Goal: Check status: Check status

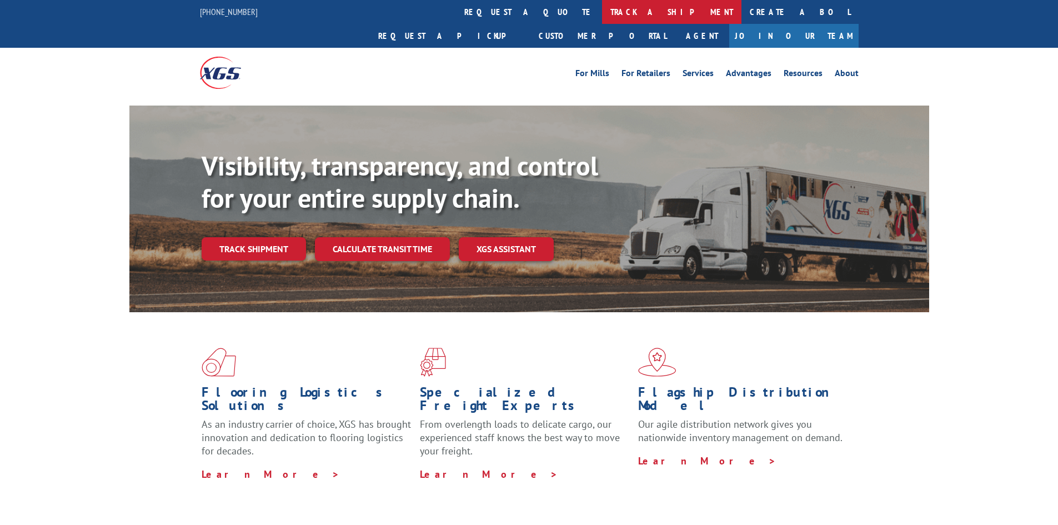
click at [602, 14] on link "track a shipment" at bounding box center [671, 12] width 139 height 24
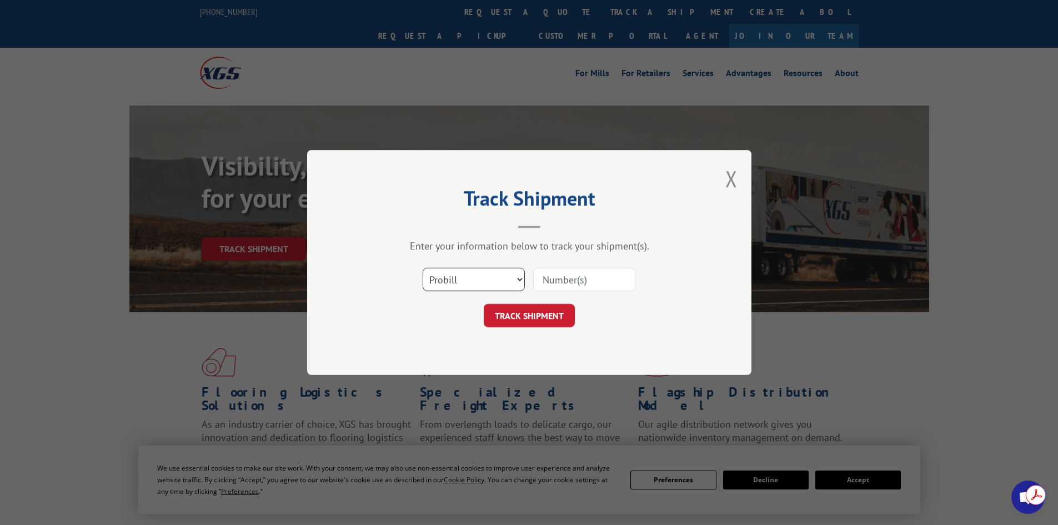
click at [491, 291] on select "Select category... Probill BOL PO" at bounding box center [474, 279] width 102 height 23
select select "po"
click at [423, 268] on select "Select category... Probill BOL PO" at bounding box center [474, 279] width 102 height 23
click at [564, 280] on input at bounding box center [584, 279] width 102 height 23
paste input "27524020"
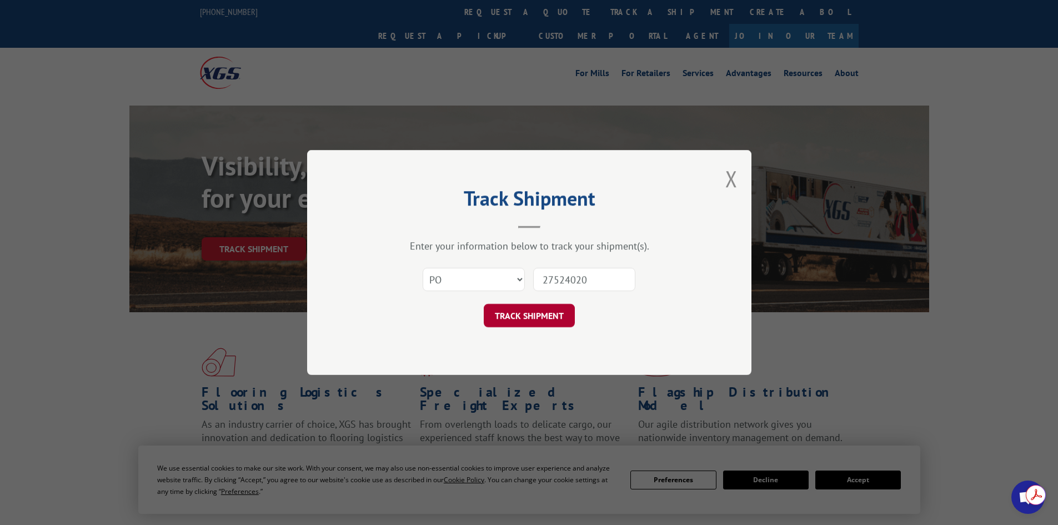
type input "27524020"
click at [539, 318] on button "TRACK SHIPMENT" at bounding box center [529, 315] width 91 height 23
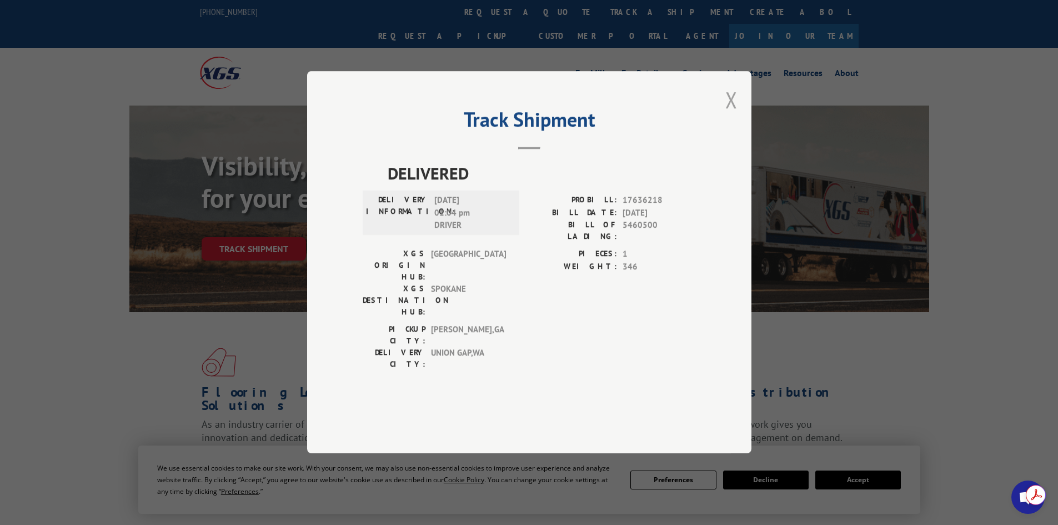
click at [730, 114] on button "Close modal" at bounding box center [732, 99] width 12 height 29
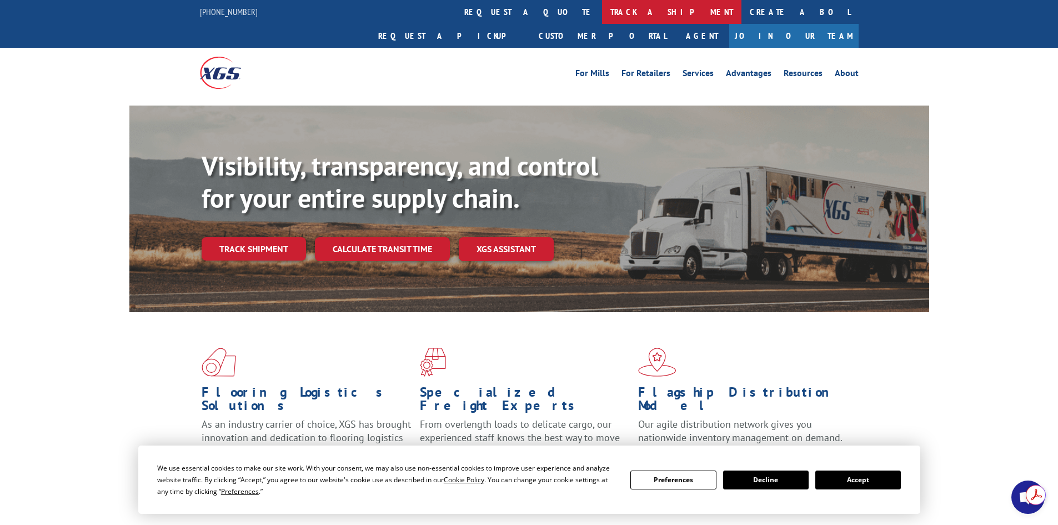
click at [602, 12] on link "track a shipment" at bounding box center [671, 12] width 139 height 24
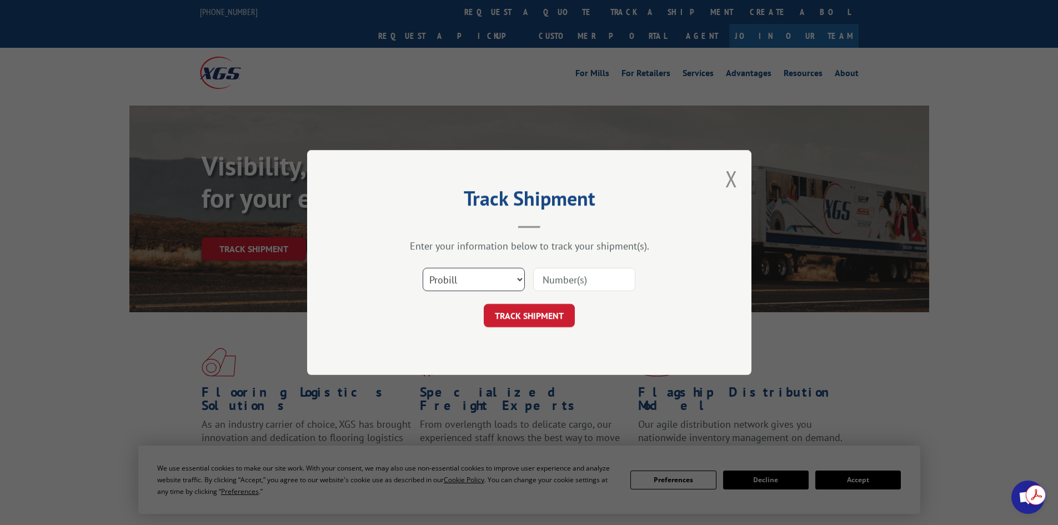
click at [505, 274] on select "Select category... Probill BOL PO" at bounding box center [474, 279] width 102 height 23
select select "po"
click at [423, 268] on select "Select category... Probill BOL PO" at bounding box center [474, 279] width 102 height 23
click at [570, 277] on input at bounding box center [584, 279] width 102 height 23
paste input "27524020"
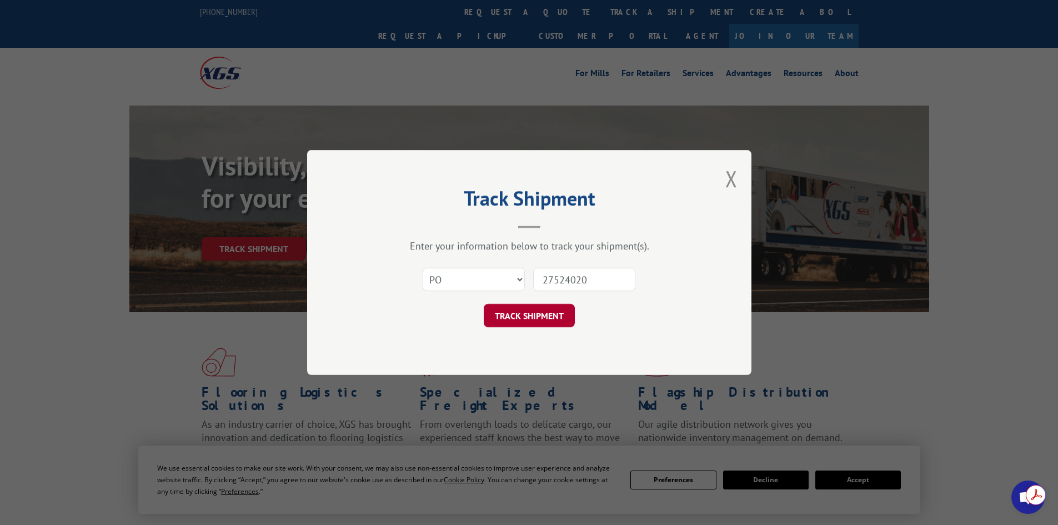
type input "27524020"
click at [541, 312] on button "TRACK SHIPMENT" at bounding box center [529, 315] width 91 height 23
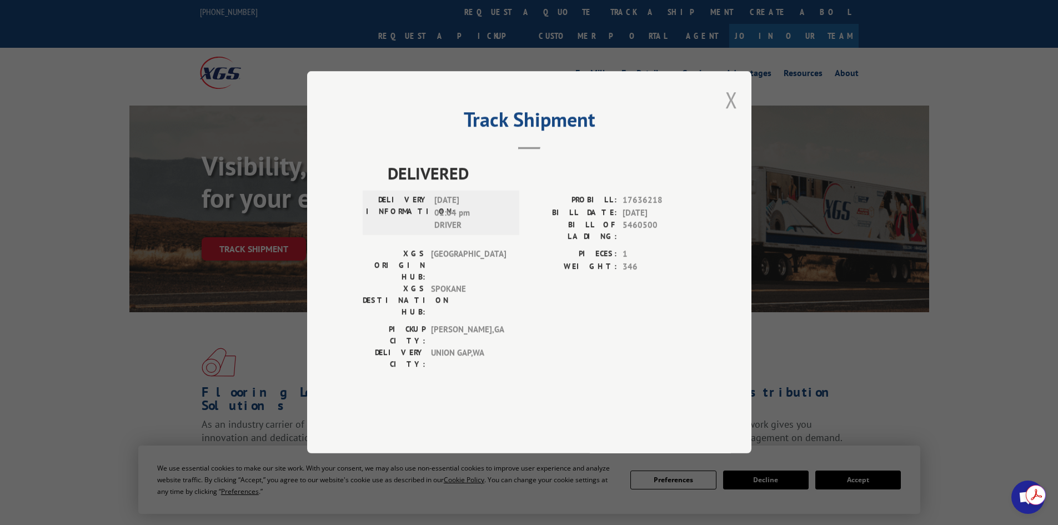
click at [726, 114] on button "Close modal" at bounding box center [732, 99] width 12 height 29
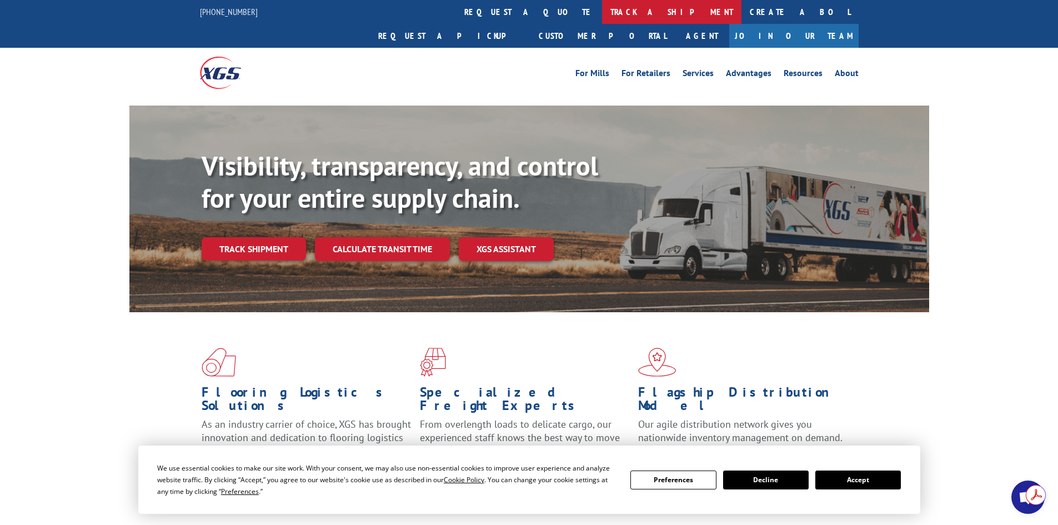
click at [602, 9] on link "track a shipment" at bounding box center [671, 12] width 139 height 24
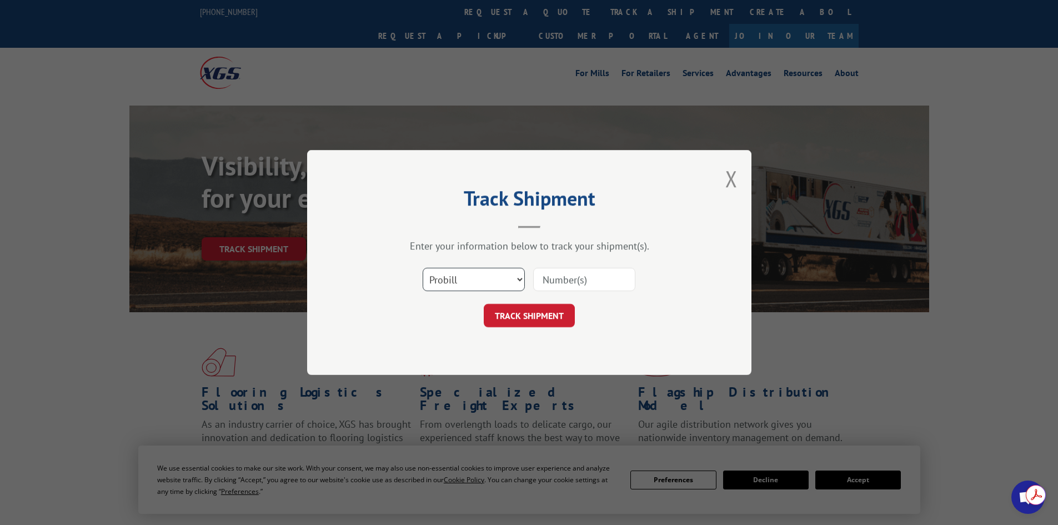
click at [509, 283] on select "Select category... Probill BOL PO" at bounding box center [474, 279] width 102 height 23
select select "po"
click at [423, 268] on select "Select category... Probill BOL PO" at bounding box center [474, 279] width 102 height 23
click at [562, 281] on input at bounding box center [584, 279] width 102 height 23
paste input "39521051"
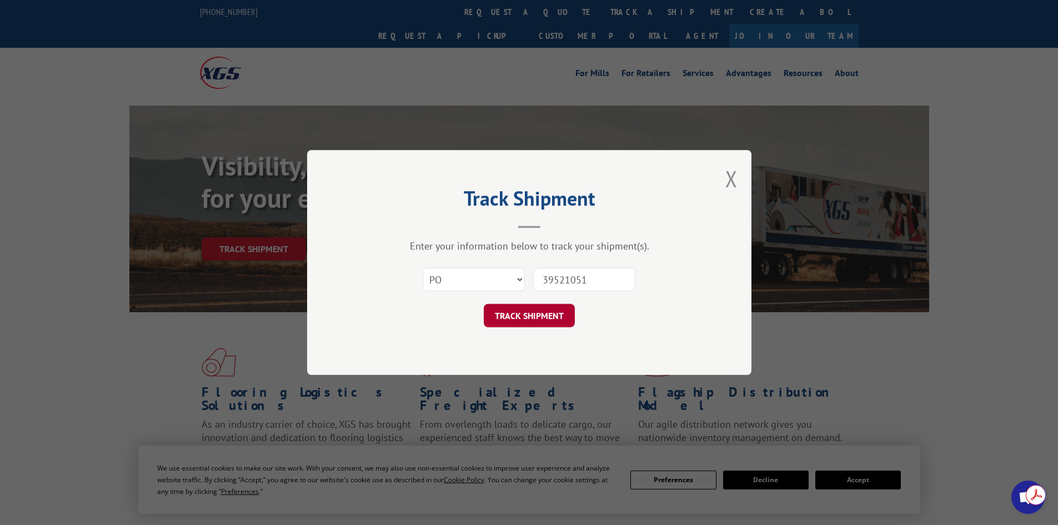
type input "39521051"
click at [537, 323] on button "TRACK SHIPMENT" at bounding box center [529, 315] width 91 height 23
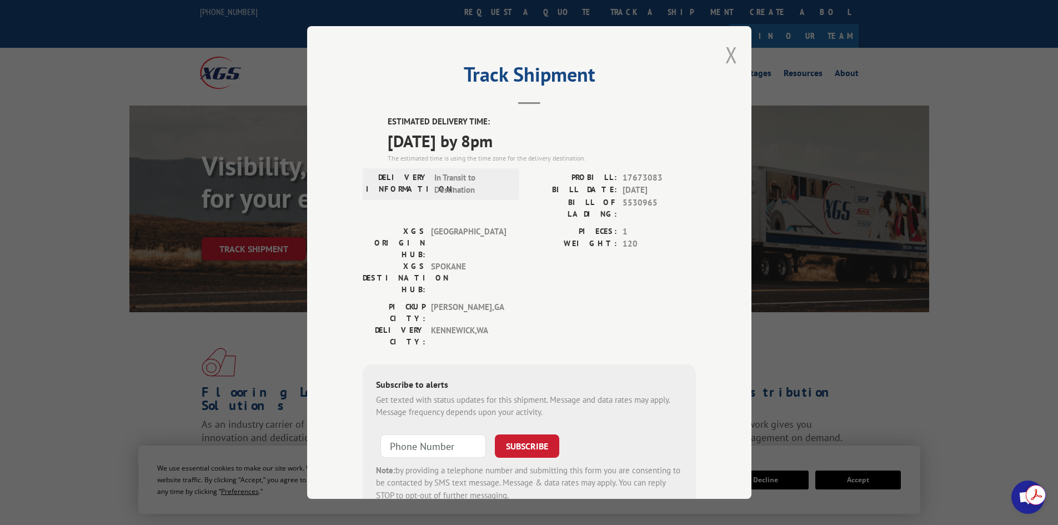
click at [731, 50] on button "Close modal" at bounding box center [732, 54] width 12 height 29
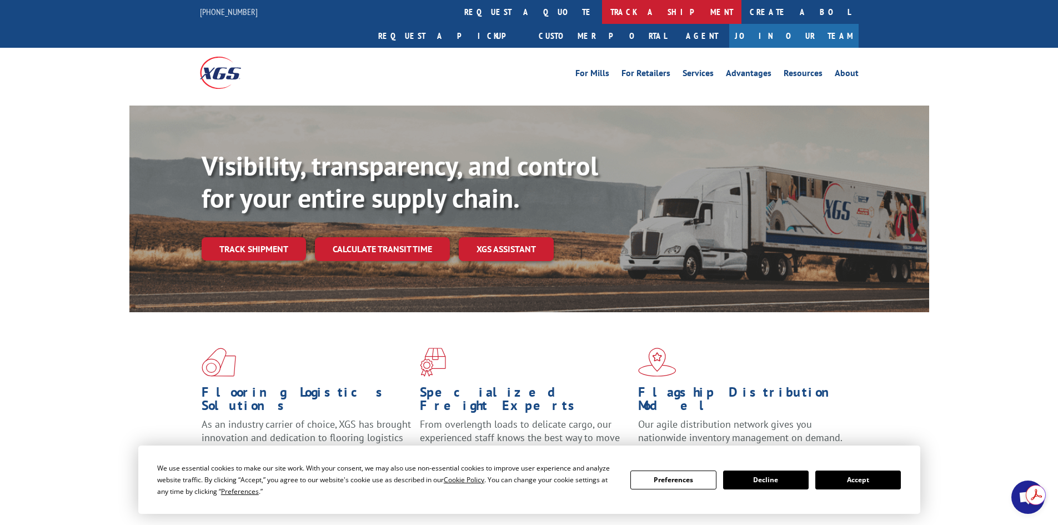
click at [602, 10] on link "track a shipment" at bounding box center [671, 12] width 139 height 24
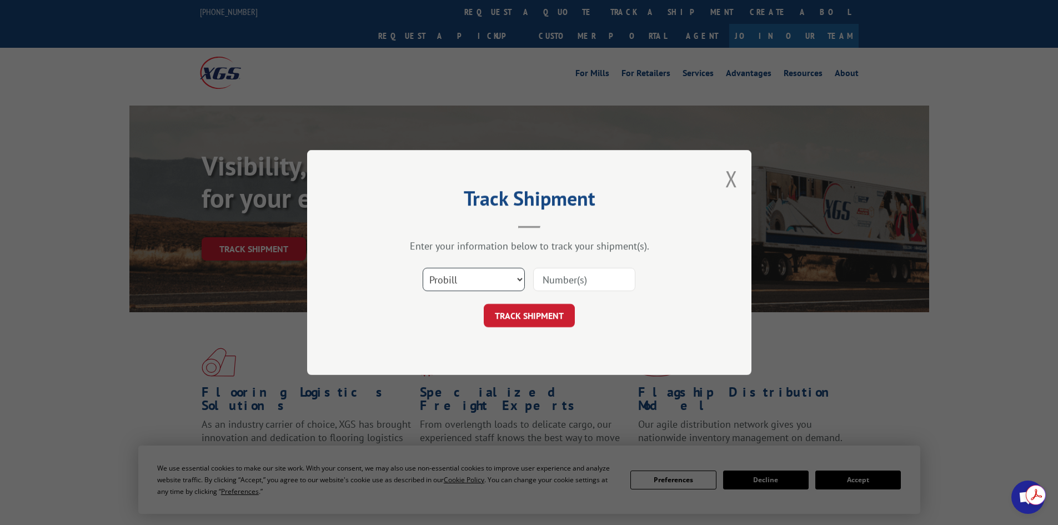
click at [460, 287] on select "Select category... Probill BOL PO" at bounding box center [474, 279] width 102 height 23
select select "po"
click at [423, 268] on select "Select category... Probill BOL PO" at bounding box center [474, 279] width 102 height 23
click at [547, 281] on input at bounding box center [584, 279] width 102 height 23
paste input "48508942"
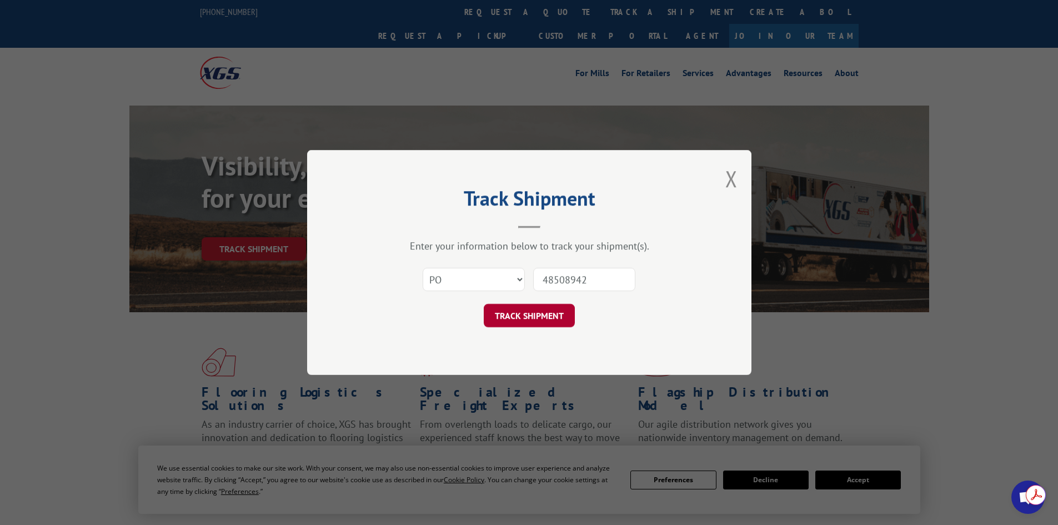
type input "48508942"
click at [529, 312] on button "TRACK SHIPMENT" at bounding box center [529, 315] width 91 height 23
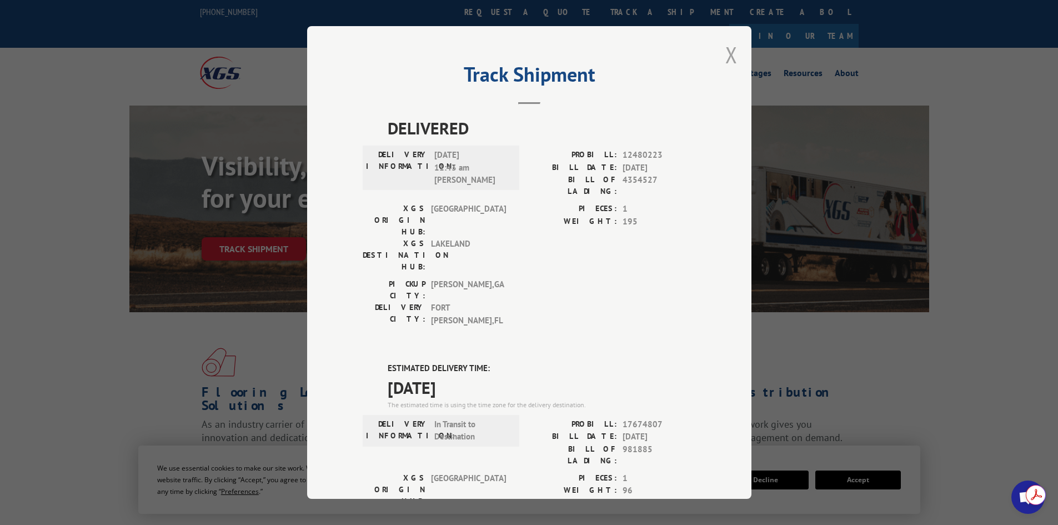
click at [728, 55] on button "Close modal" at bounding box center [732, 54] width 12 height 29
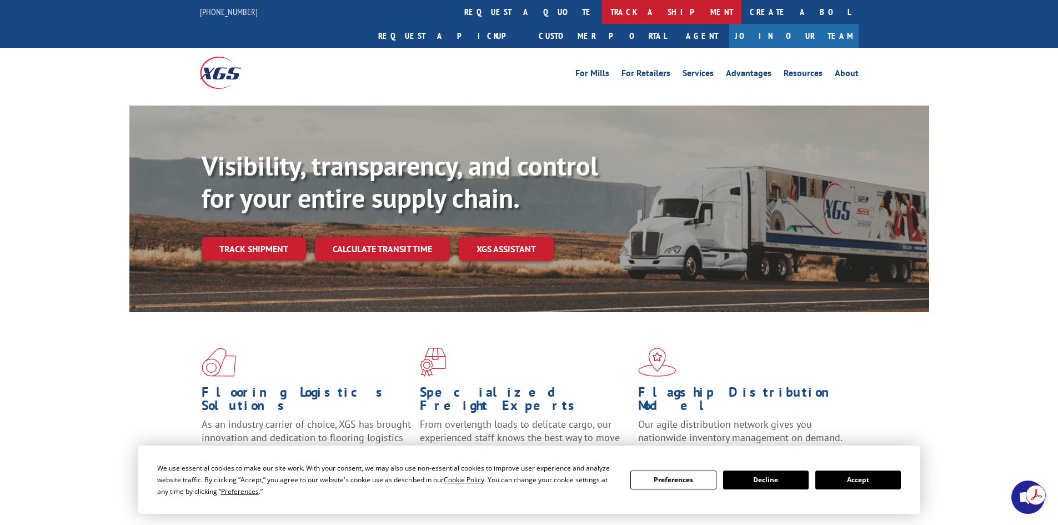
click at [602, 13] on link "track a shipment" at bounding box center [671, 12] width 139 height 24
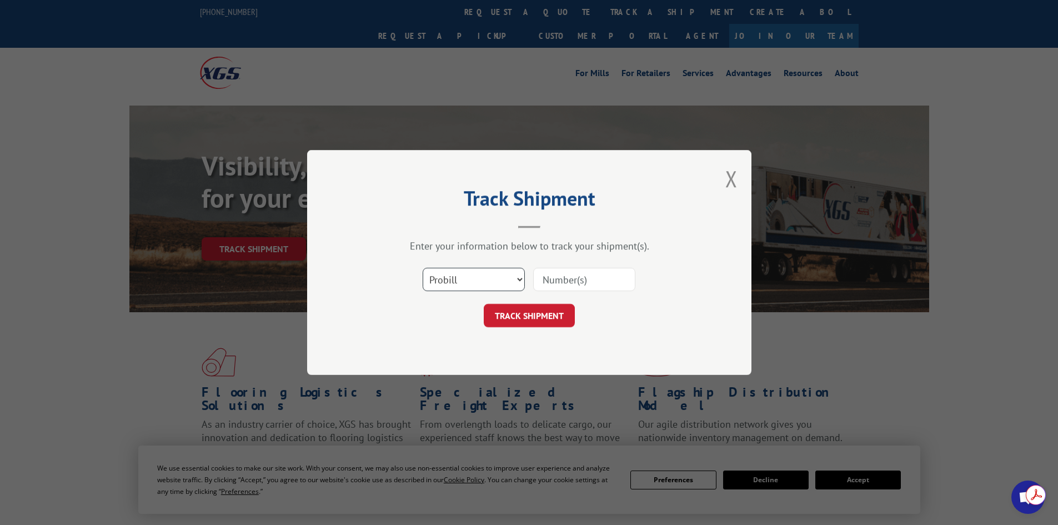
click at [457, 283] on select "Select category... Probill BOL PO" at bounding box center [474, 279] width 102 height 23
select select "po"
click at [423, 268] on select "Select category... Probill BOL PO" at bounding box center [474, 279] width 102 height 23
click at [553, 282] on input at bounding box center [584, 279] width 102 height 23
paste input "32508108"
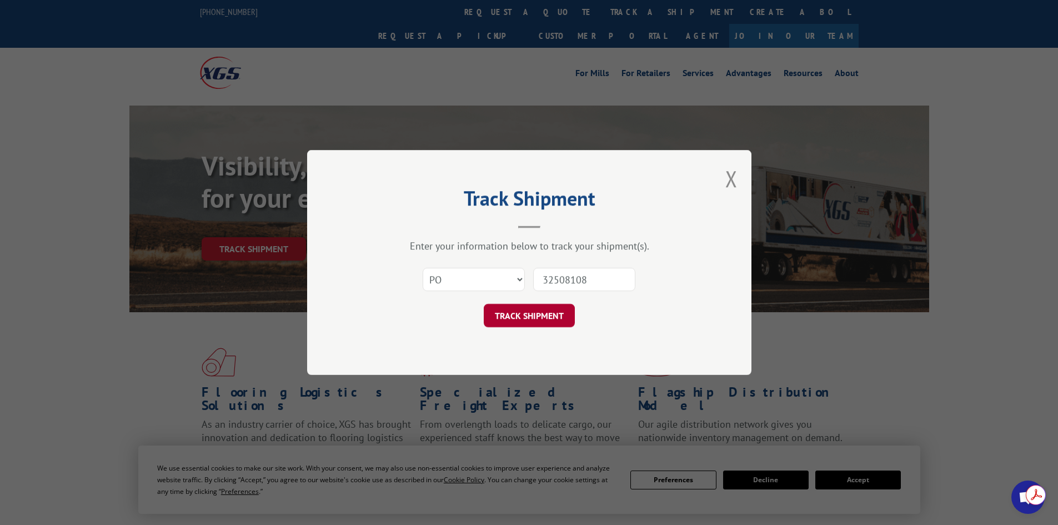
type input "32508108"
click at [546, 317] on button "TRACK SHIPMENT" at bounding box center [529, 315] width 91 height 23
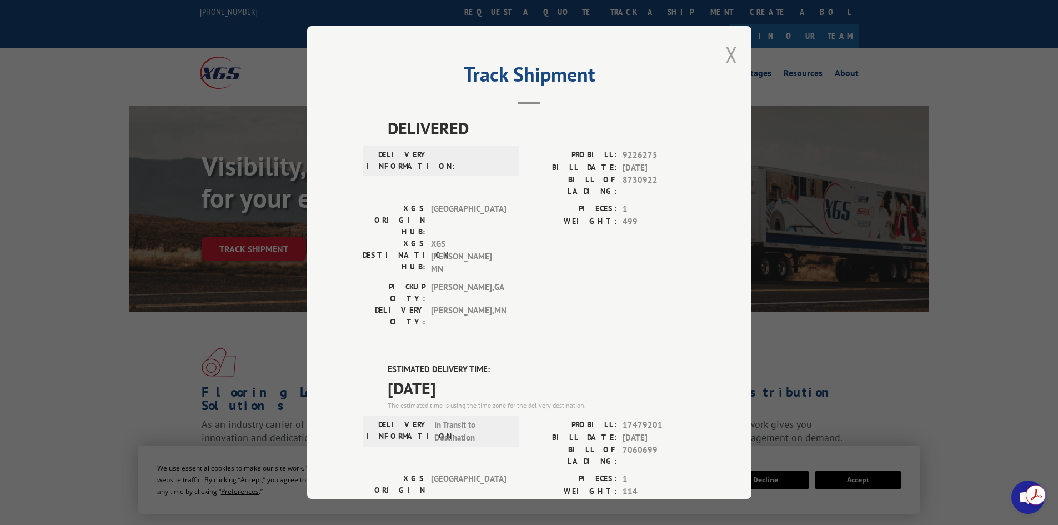
click at [726, 55] on button "Close modal" at bounding box center [732, 54] width 12 height 29
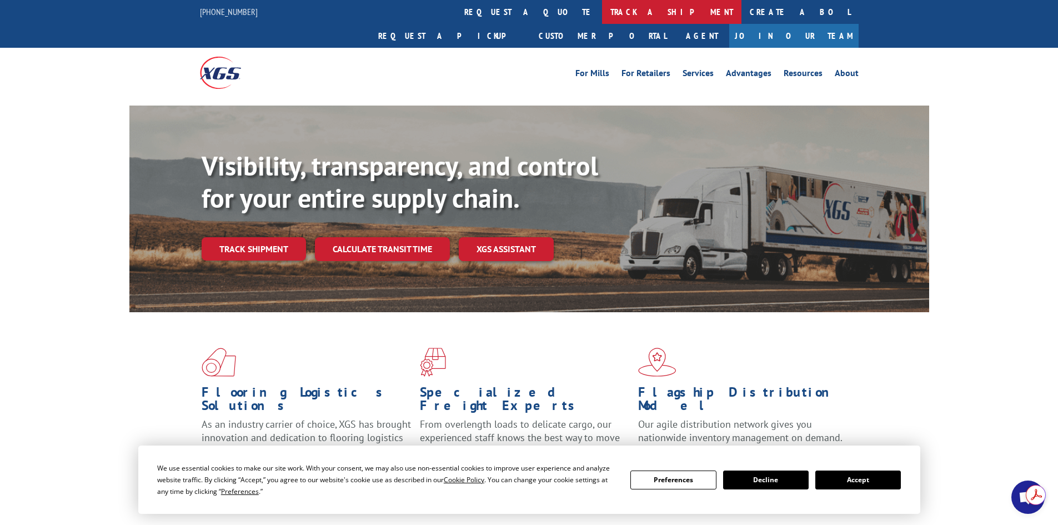
click at [602, 1] on link "track a shipment" at bounding box center [671, 12] width 139 height 24
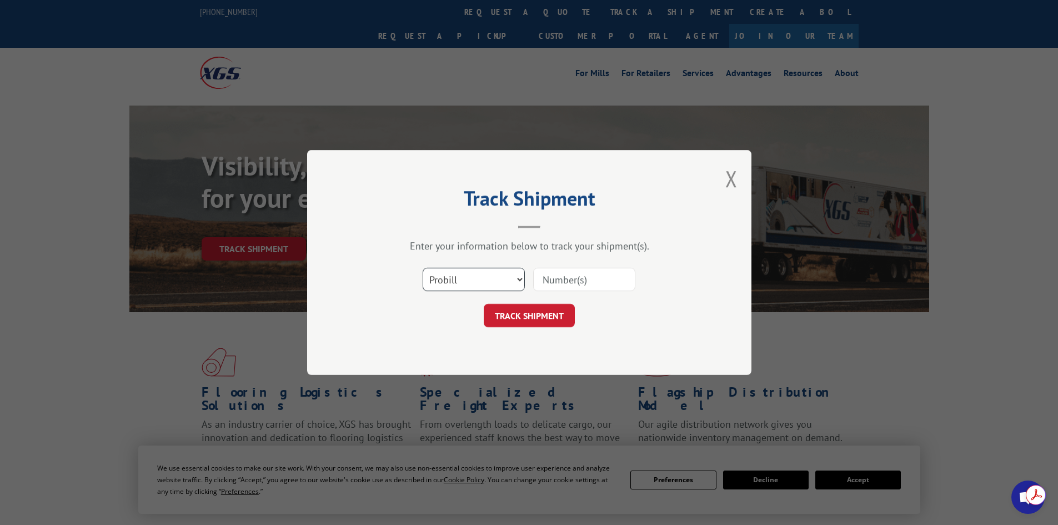
click at [454, 282] on select "Select category... Probill BOL PO" at bounding box center [474, 279] width 102 height 23
select select "po"
click at [423, 268] on select "Select category... Probill BOL PO" at bounding box center [474, 279] width 102 height 23
click at [564, 276] on input at bounding box center [584, 279] width 102 height 23
paste input "27524020"
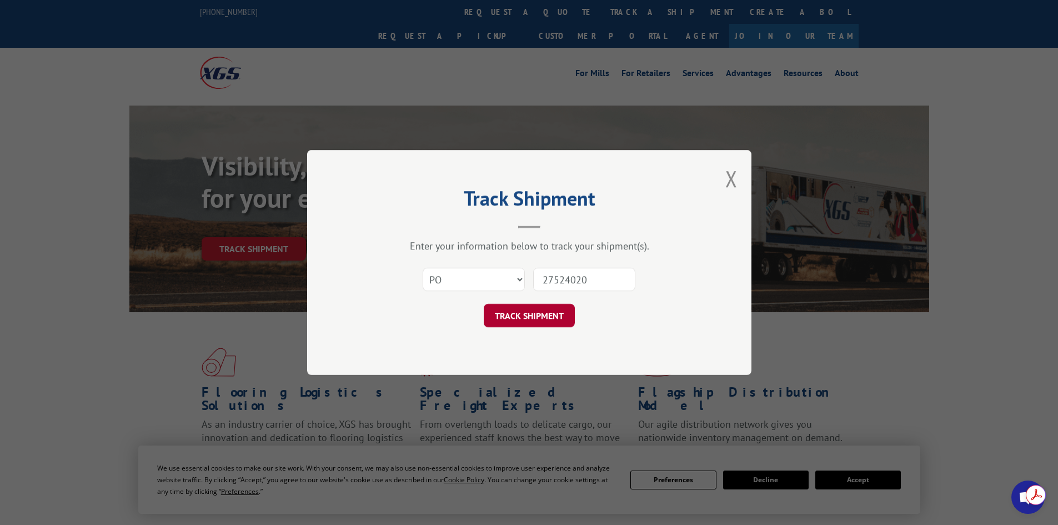
type input "27524020"
click at [531, 312] on button "TRACK SHIPMENT" at bounding box center [529, 315] width 91 height 23
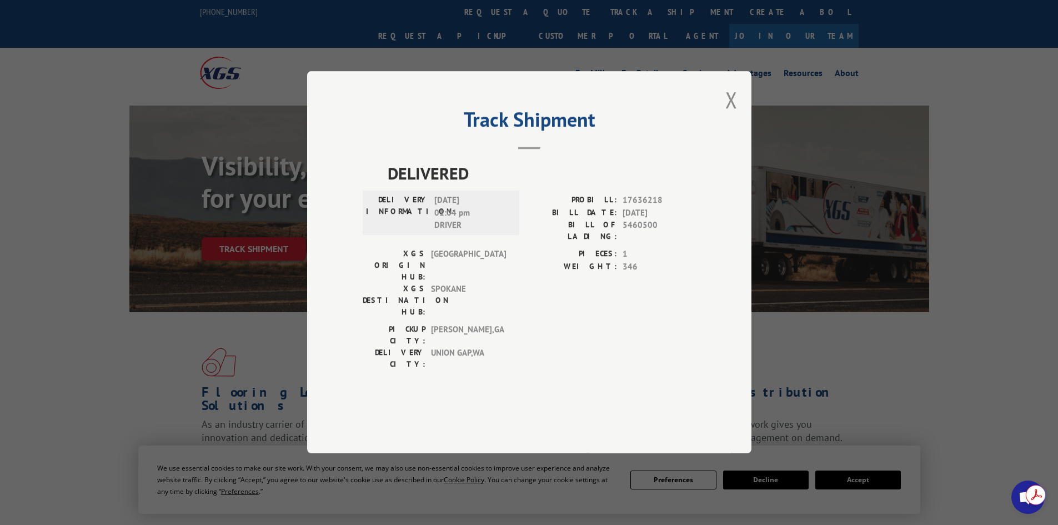
click at [729, 114] on button "Close modal" at bounding box center [732, 99] width 12 height 29
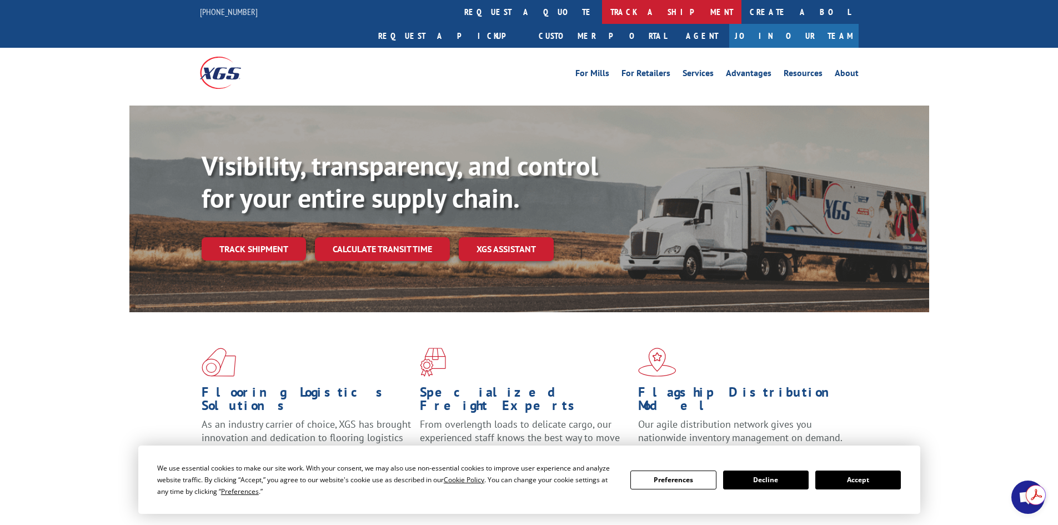
click at [602, 13] on link "track a shipment" at bounding box center [671, 12] width 139 height 24
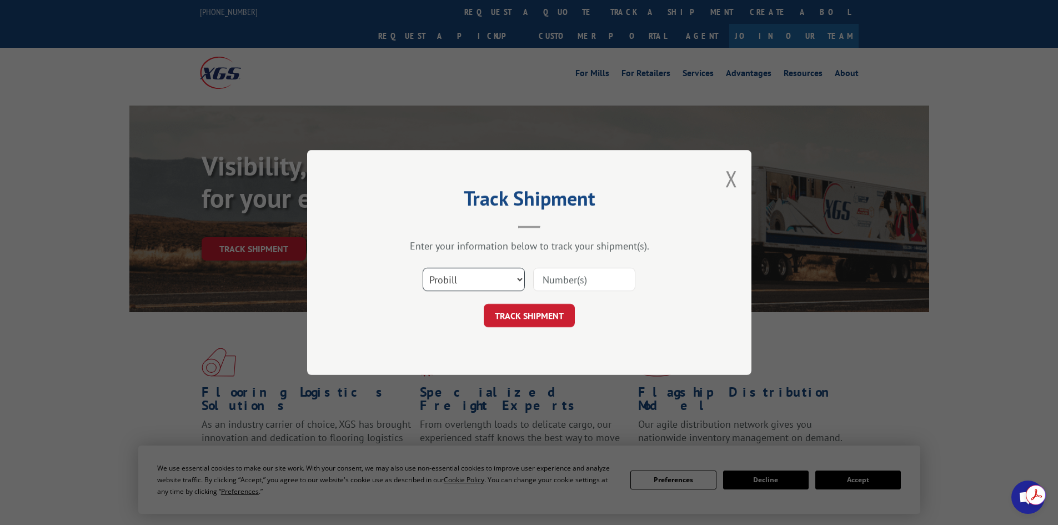
click at [500, 269] on select "Select category... Probill BOL PO" at bounding box center [474, 279] width 102 height 23
select select "po"
click at [423, 268] on select "Select category... Probill BOL PO" at bounding box center [474, 279] width 102 height 23
click at [558, 281] on input at bounding box center [584, 279] width 102 height 23
paste input "27524324"
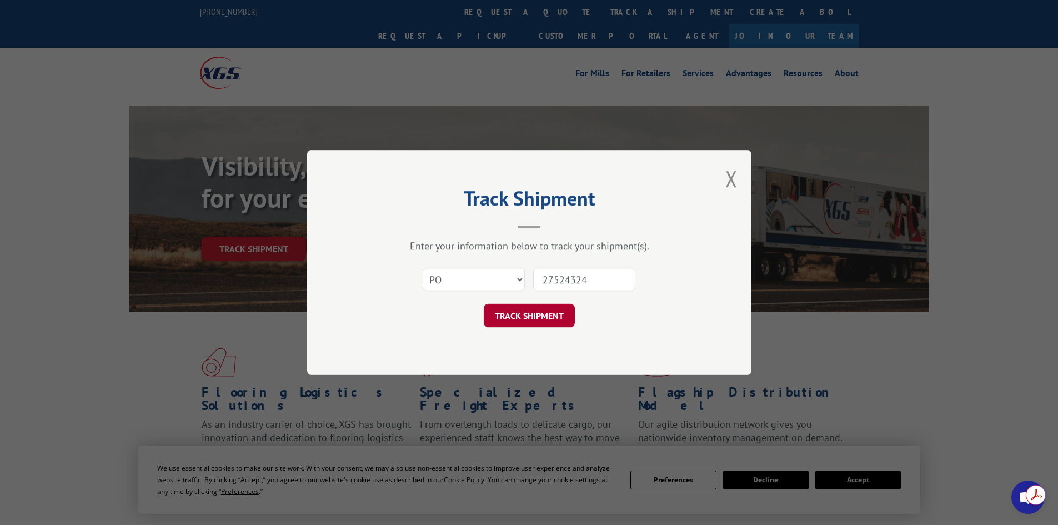
type input "27524324"
click at [548, 313] on button "TRACK SHIPMENT" at bounding box center [529, 315] width 91 height 23
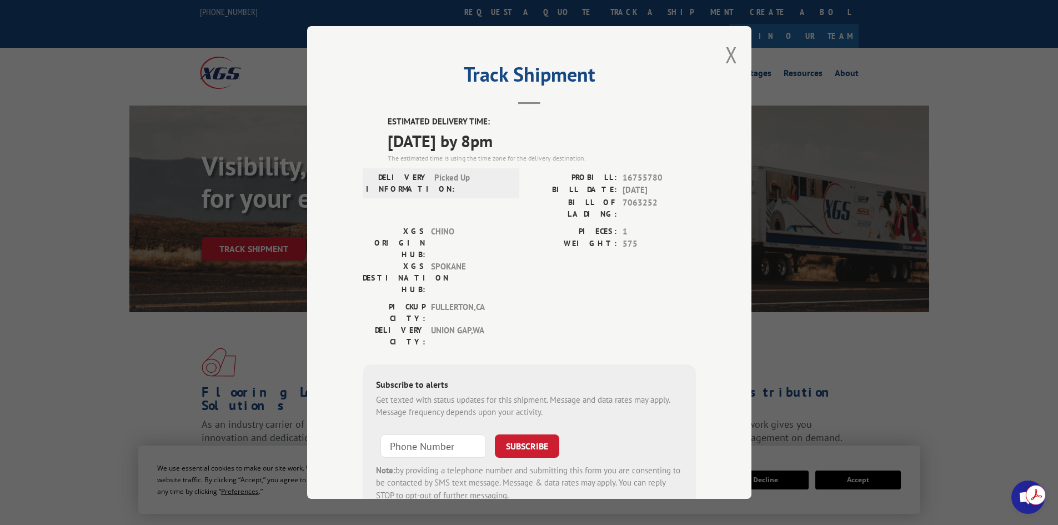
click at [734, 53] on div "Track Shipment ESTIMATED DELIVERY TIME: [DATE] by 8pm The estimated time is usi…" at bounding box center [529, 262] width 444 height 473
click at [727, 56] on button "Close modal" at bounding box center [732, 54] width 12 height 29
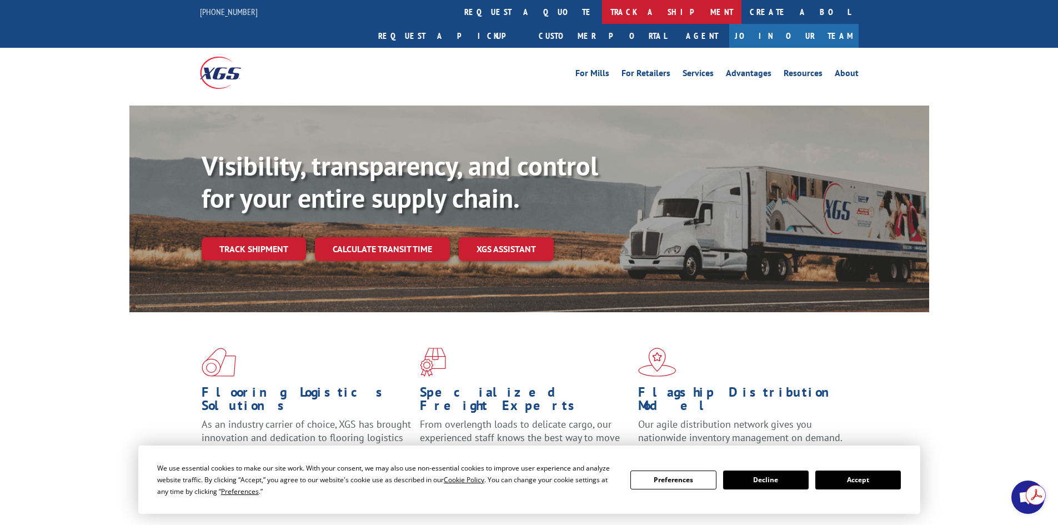
click at [602, 14] on link "track a shipment" at bounding box center [671, 12] width 139 height 24
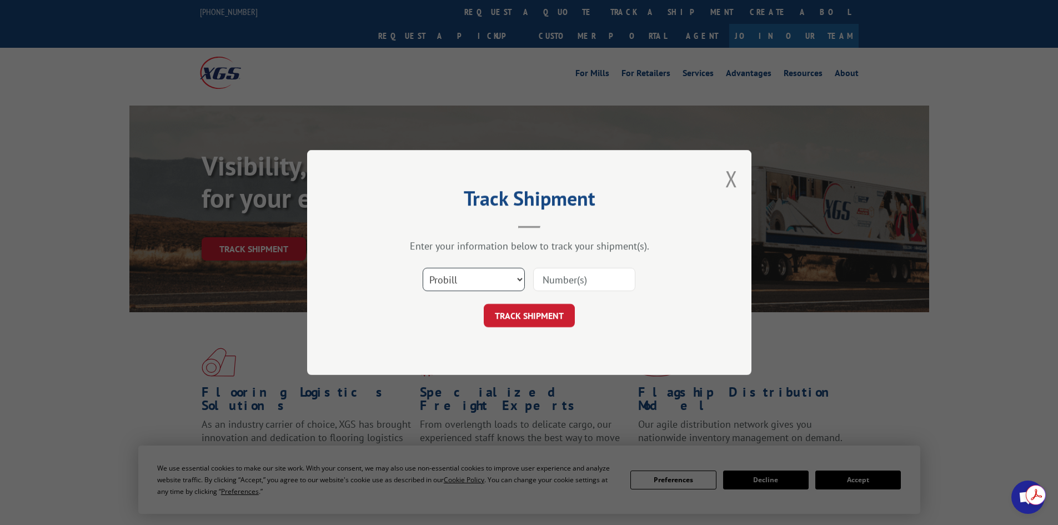
click at [467, 286] on select "Select category... Probill BOL PO" at bounding box center [474, 279] width 102 height 23
select select "po"
click at [423, 268] on select "Select category... Probill BOL PO" at bounding box center [474, 279] width 102 height 23
click at [578, 278] on input at bounding box center [584, 279] width 102 height 23
paste input "27524346"
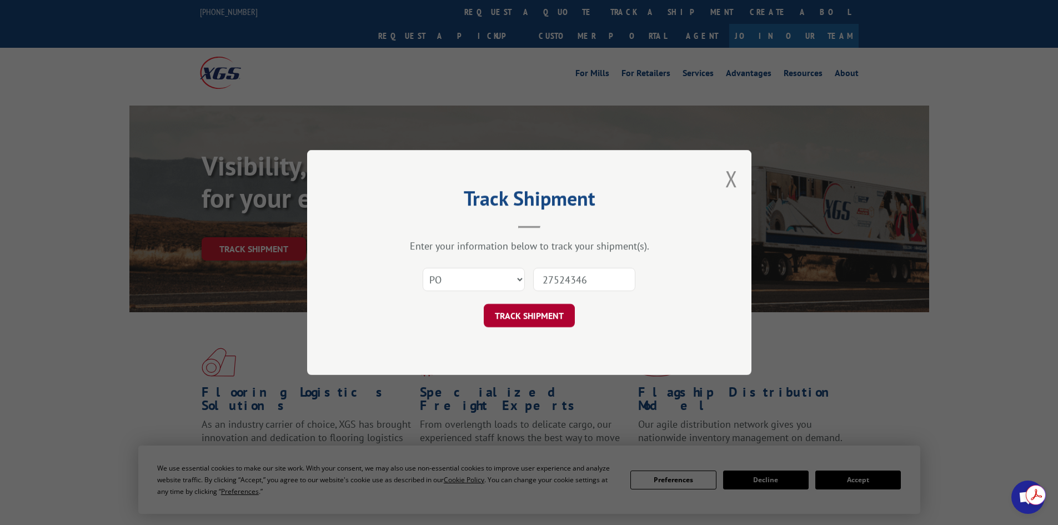
type input "27524346"
click at [532, 310] on button "TRACK SHIPMENT" at bounding box center [529, 315] width 91 height 23
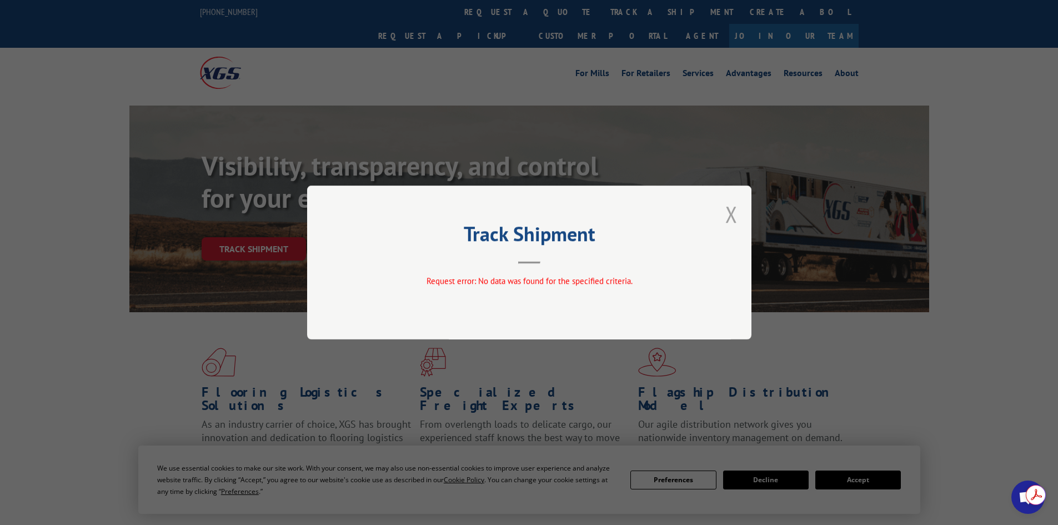
click at [728, 211] on button "Close modal" at bounding box center [732, 213] width 12 height 29
